Goal: Information Seeking & Learning: Learn about a topic

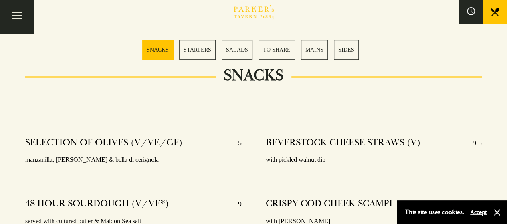
scroll to position [80, 0]
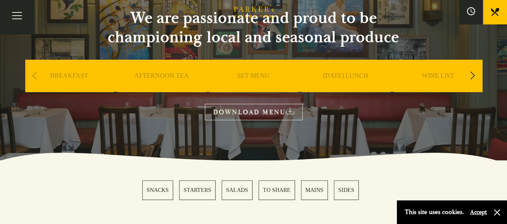
click at [247, 76] on link "SET MENU" at bounding box center [253, 88] width 32 height 32
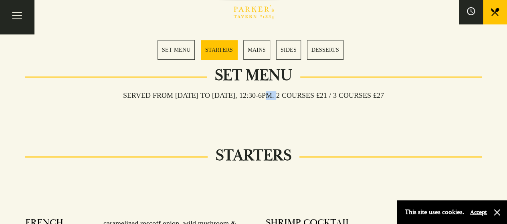
drag, startPoint x: 269, startPoint y: 95, endPoint x: 280, endPoint y: 95, distance: 10.8
click at [280, 95] on h3 "Served from [DATE] to [DATE], 12:30-6pm. 2 COURSES £21 / 3 COURSES £27" at bounding box center [253, 95] width 277 height 9
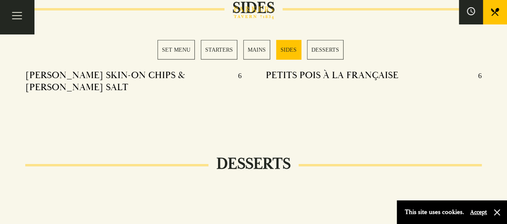
scroll to position [842, 0]
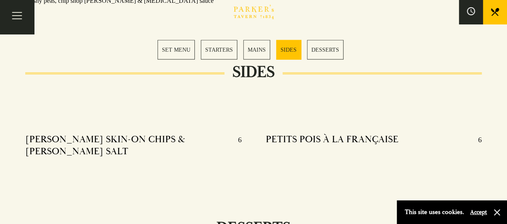
click at [250, 50] on link "MAINS" at bounding box center [256, 50] width 27 height 20
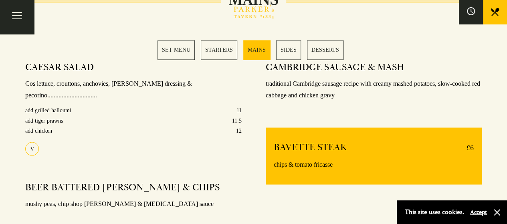
click at [175, 47] on link "SET MENU" at bounding box center [176, 50] width 37 height 20
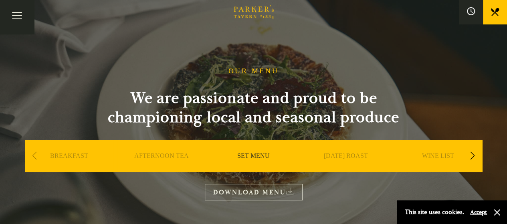
click at [37, 156] on div "Previous slide" at bounding box center [34, 156] width 11 height 18
click at [476, 155] on div "Next slide" at bounding box center [472, 156] width 11 height 18
click at [340, 159] on link "A LA CARTE" at bounding box center [345, 168] width 37 height 32
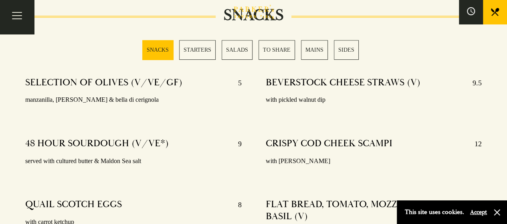
scroll to position [321, 0]
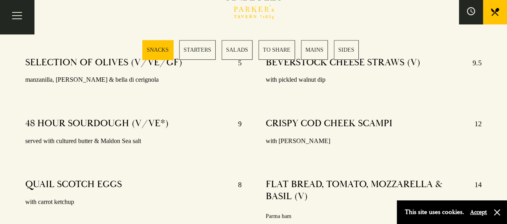
click at [192, 55] on link "STARTERS" at bounding box center [197, 50] width 36 height 20
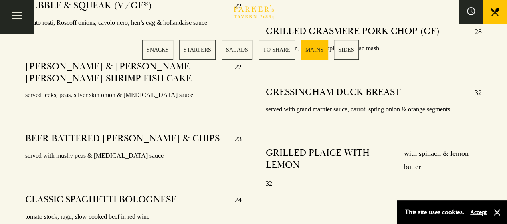
scroll to position [1661, 0]
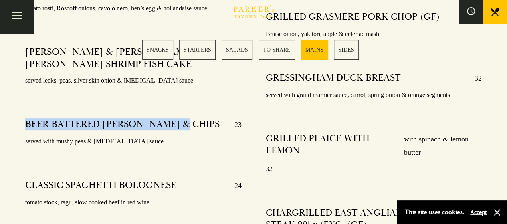
drag, startPoint x: 190, startPoint y: 111, endPoint x: 14, endPoint y: 119, distance: 175.7
click at [14, 119] on div "PARKER’S MUSHROOM & HALLOUMI BURGER (V) 19.5 brioche bun, truffle mayo, gem let…" at bounding box center [133, 58] width 240 height 473
